Goal: Task Accomplishment & Management: Complete application form

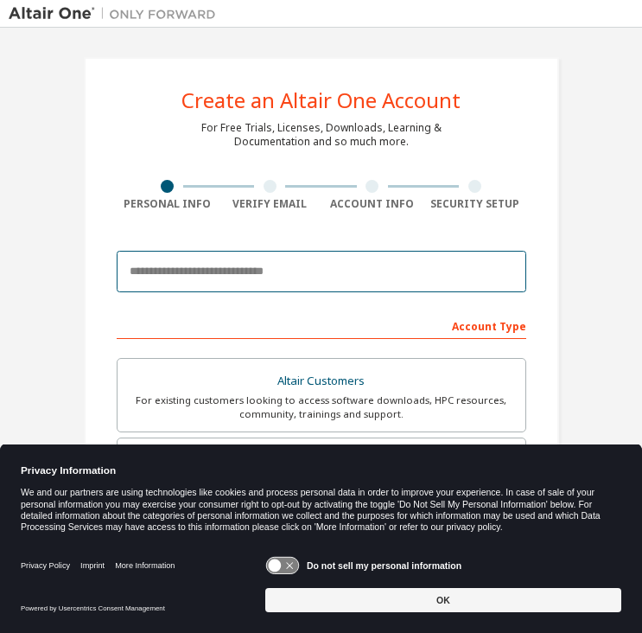
click at [265, 265] on input "email" at bounding box center [322, 272] width 410 height 42
type input "**********"
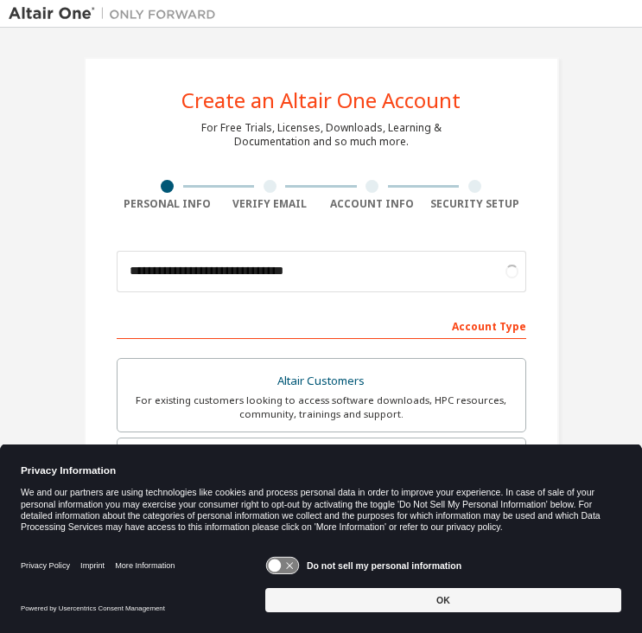
click at [312, 325] on div "Account Type" at bounding box center [322, 325] width 410 height 28
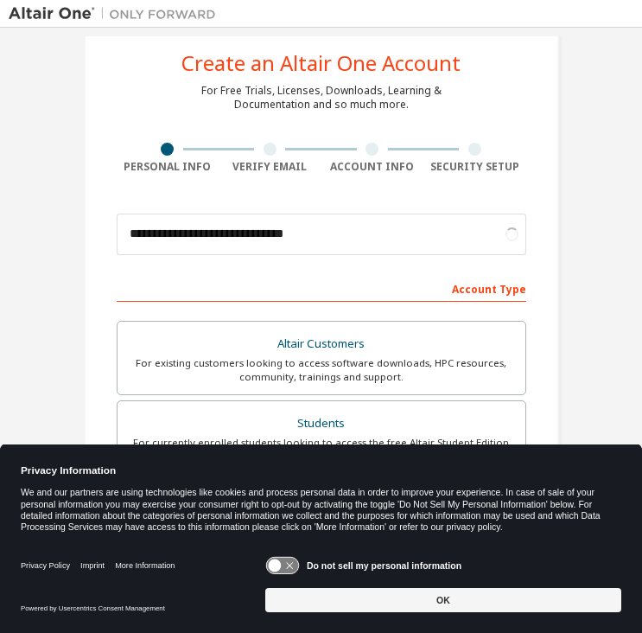
scroll to position [40, 0]
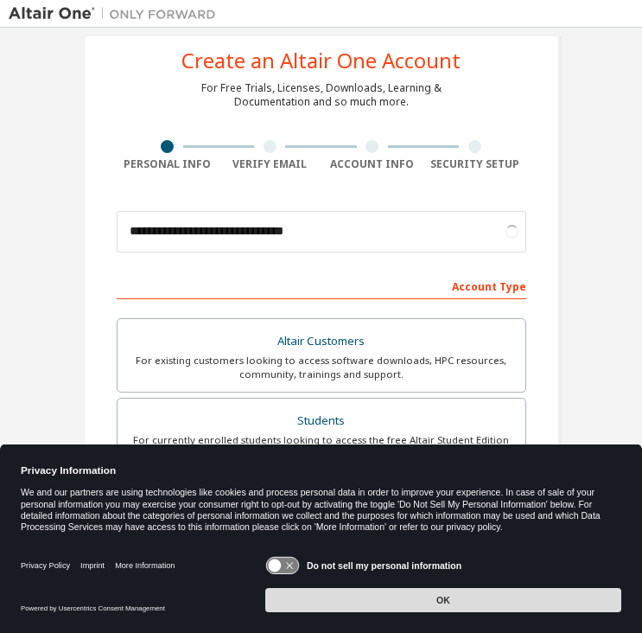
click at [464, 598] on button "OK" at bounding box center [443, 600] width 356 height 24
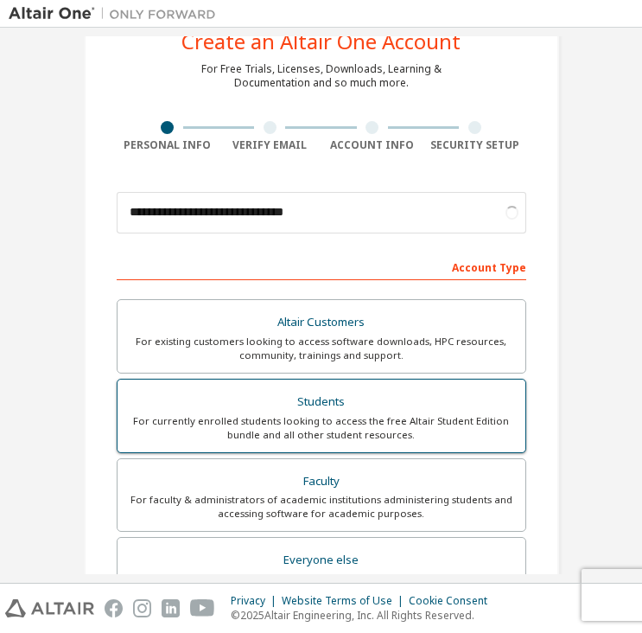
scroll to position [61, 0]
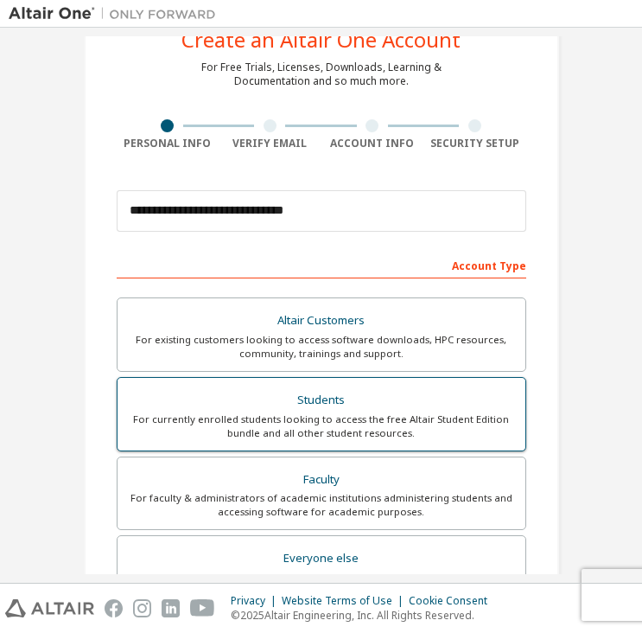
click at [389, 430] on div "For currently enrolled students looking to access the free Altair Student Editi…" at bounding box center [321, 426] width 387 height 28
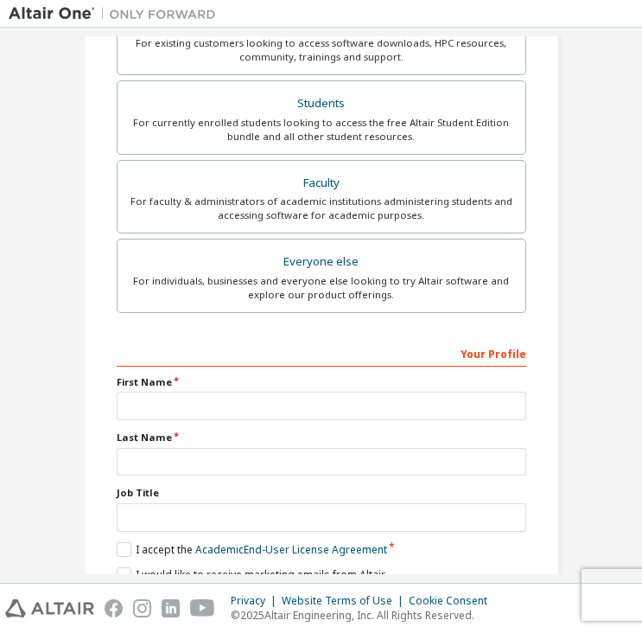
scroll to position [434, 0]
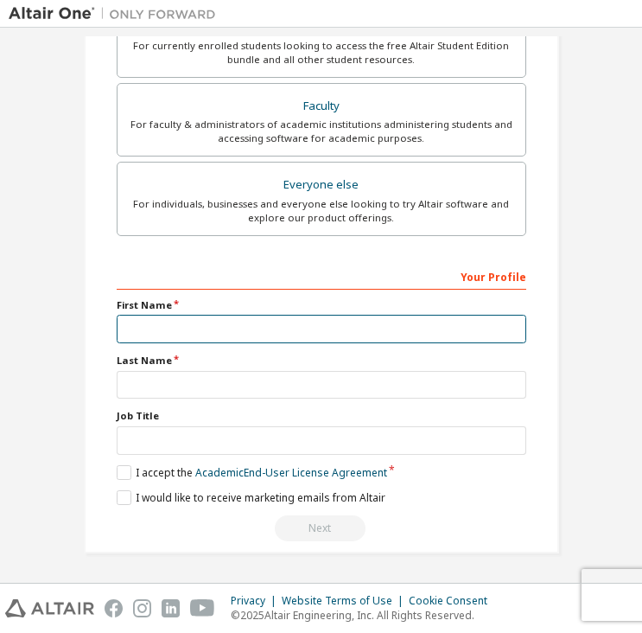
click at [144, 331] on input "text" at bounding box center [322, 329] width 410 height 29
type input "******"
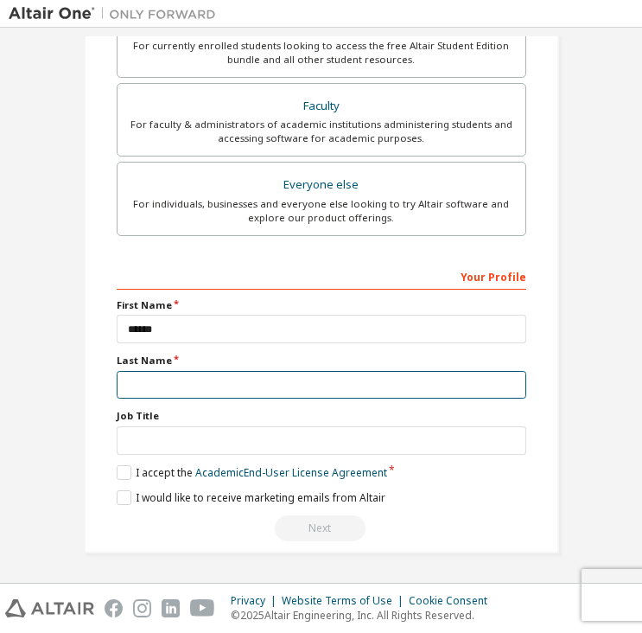
type input "****"
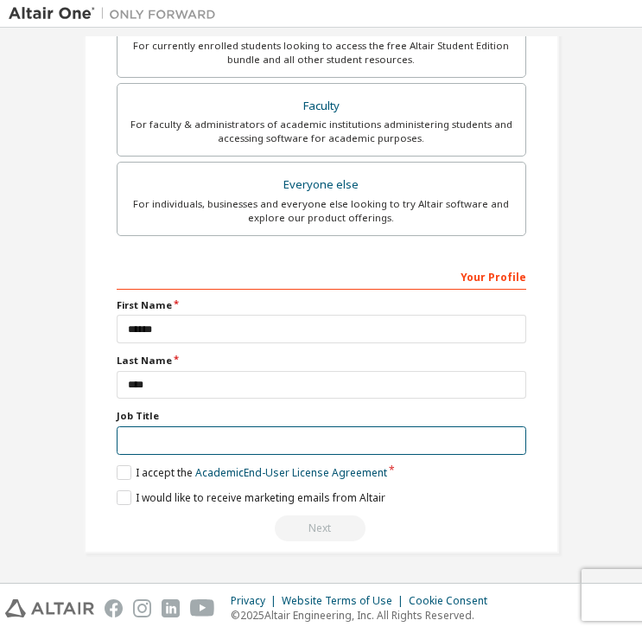
click at [214, 440] on input "text" at bounding box center [322, 440] width 410 height 29
type input "*******"
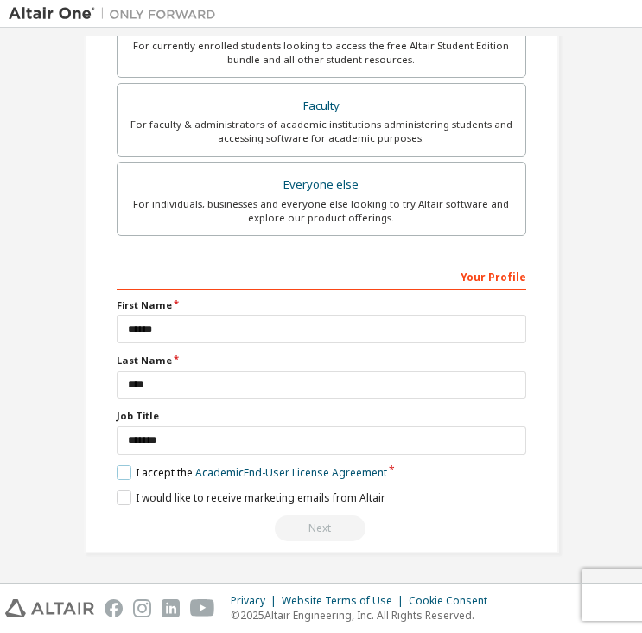
click at [122, 475] on label "I accept the Academic End-User License Agreement" at bounding box center [252, 472] width 271 height 15
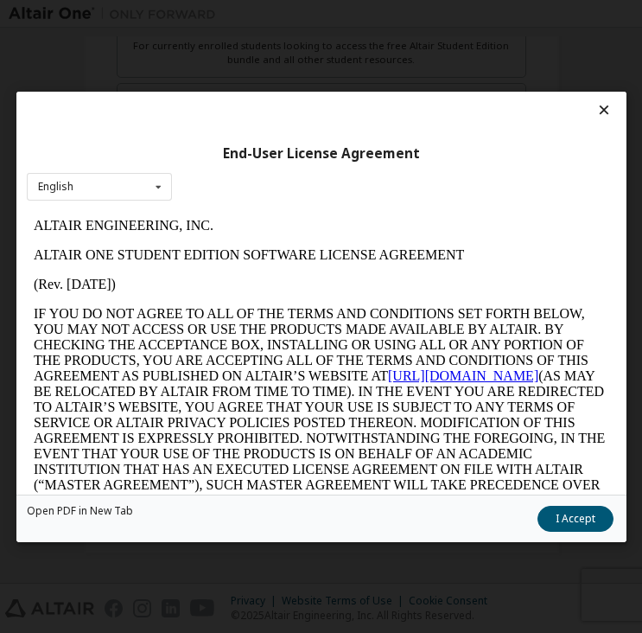
scroll to position [0, 0]
click at [562, 524] on button "I Accept" at bounding box center [575, 518] width 76 height 26
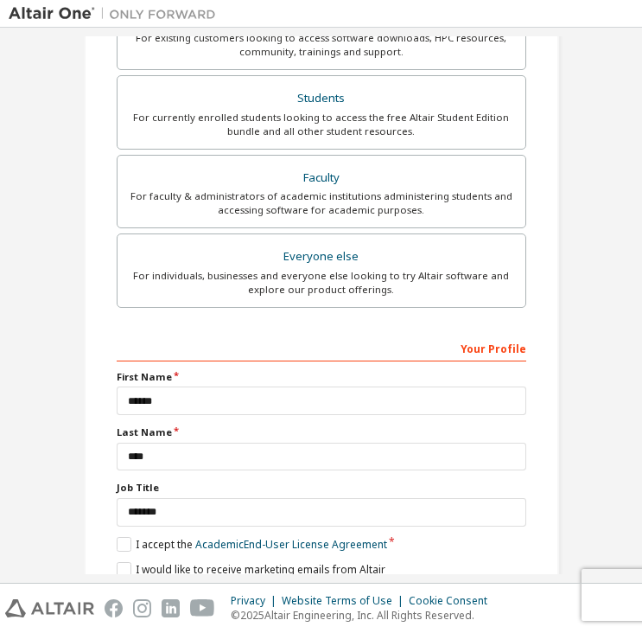
scroll to position [434, 0]
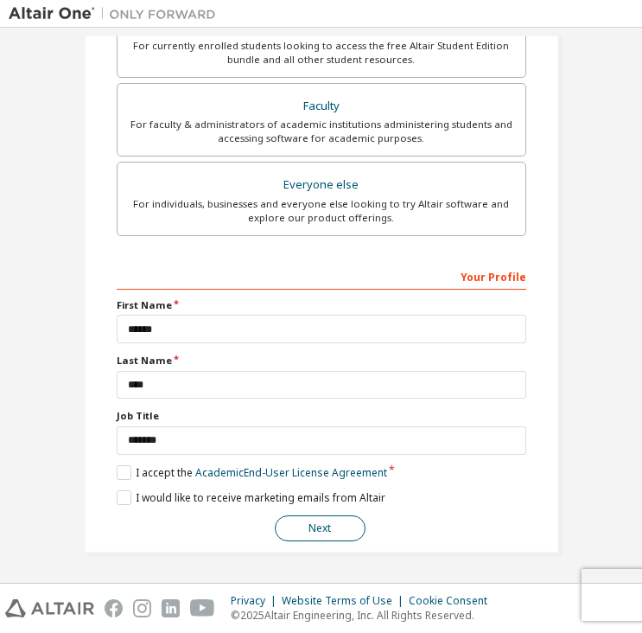
click at [294, 535] on button "Next" at bounding box center [320, 528] width 91 height 26
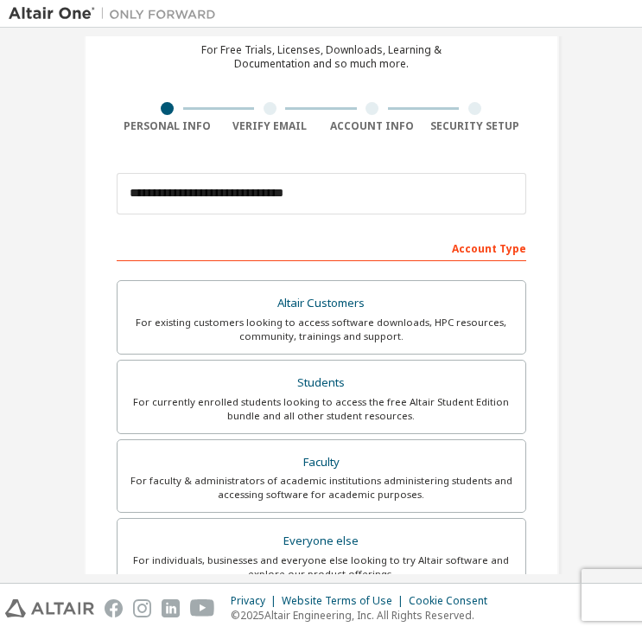
scroll to position [0, 0]
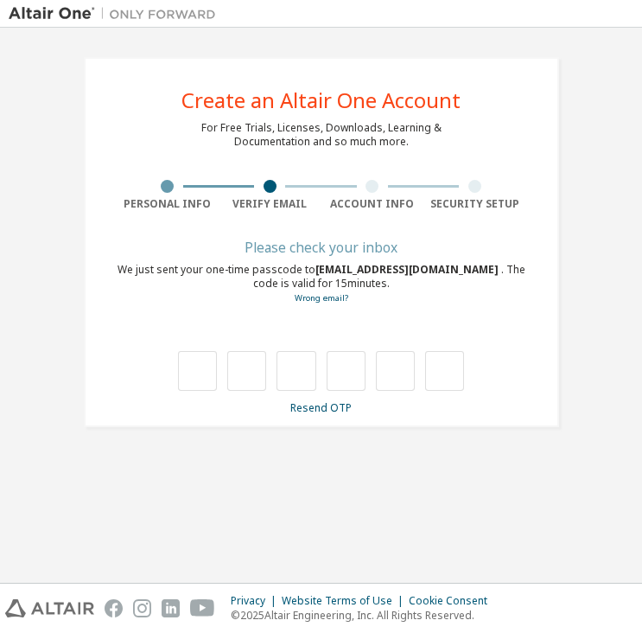
type input "*"
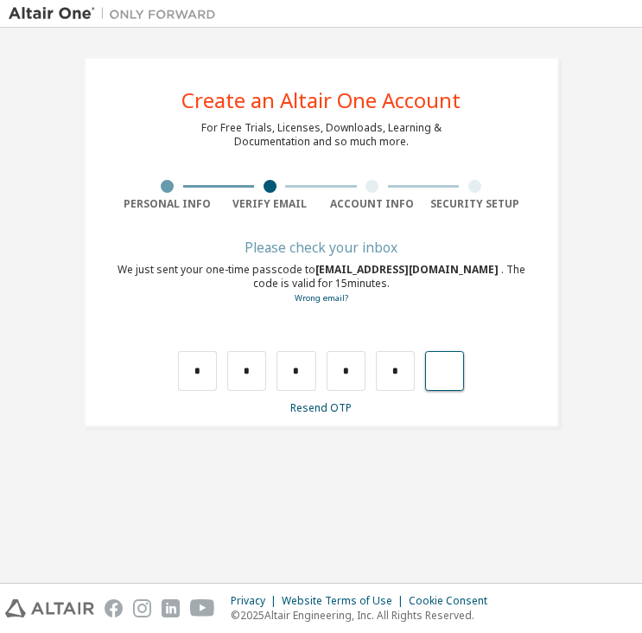
type input "*"
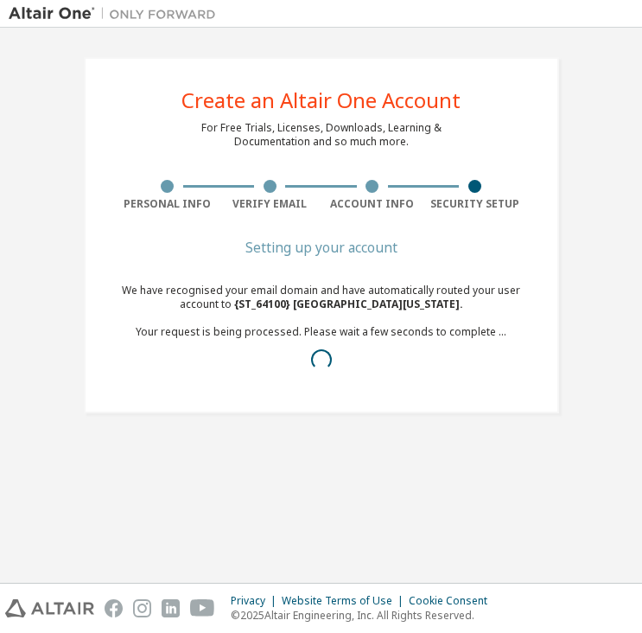
click at [286, 423] on div "Create an Altair One Account For Free Trials, Licenses, Downloads, Learning & D…" at bounding box center [321, 235] width 517 height 398
